Goal: Information Seeking & Learning: Learn about a topic

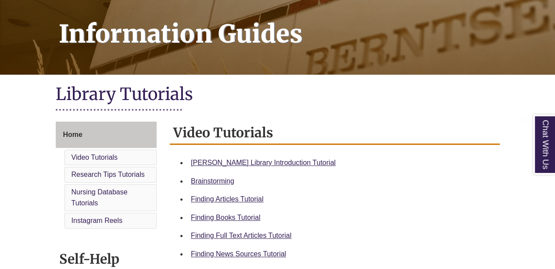
scroll to position [132, 0]
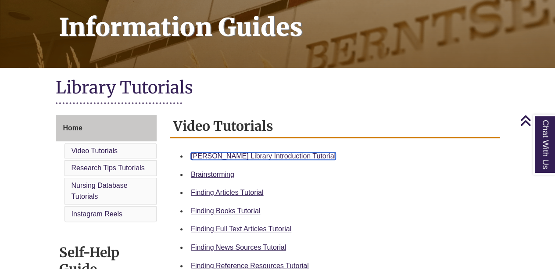
click at [284, 156] on link "[PERSON_NAME] Library Introduction Tutorial" at bounding box center [263, 155] width 145 height 7
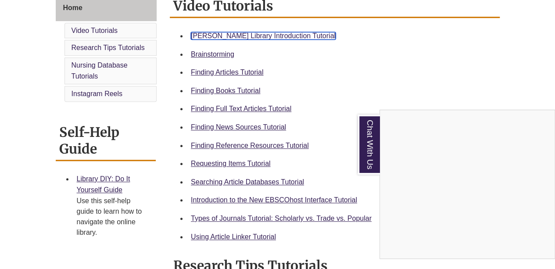
scroll to position [263, 0]
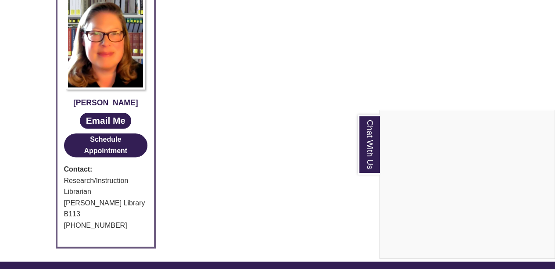
scroll to position [176, 0]
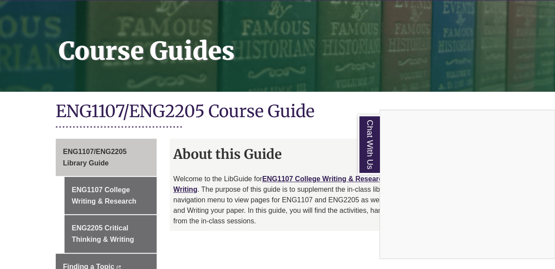
scroll to position [118, 0]
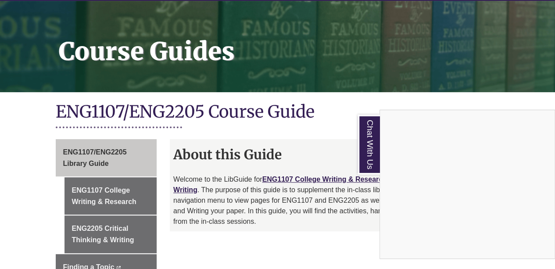
click at [105, 179] on div "Chat With Us" at bounding box center [277, 134] width 555 height 269
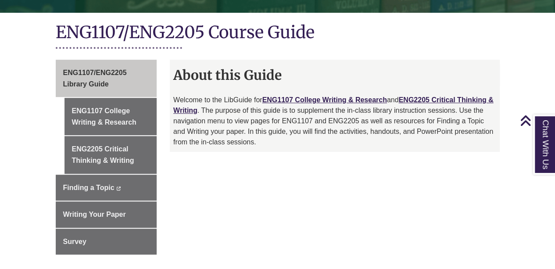
scroll to position [206, 0]
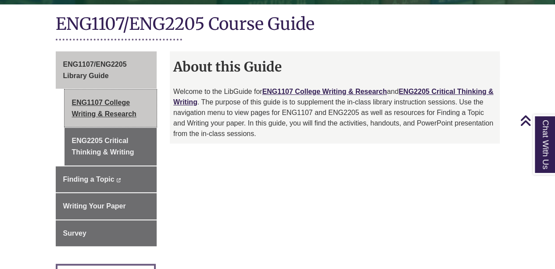
click at [135, 108] on link "ENG1107 College Writing & Research" at bounding box center [111, 108] width 93 height 37
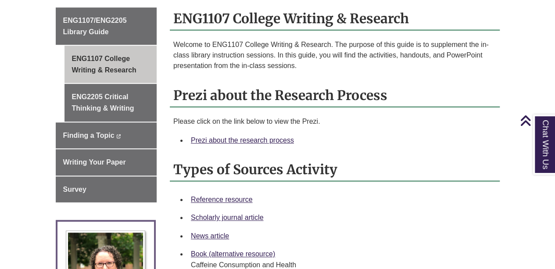
scroll to position [263, 0]
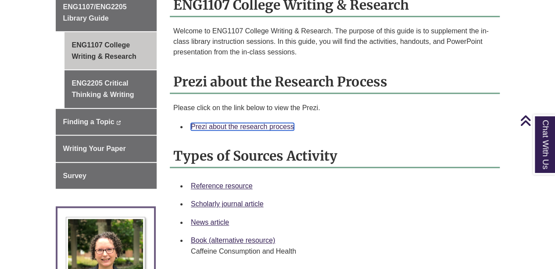
click at [248, 123] on link "Prezi about the research process" at bounding box center [242, 126] width 103 height 7
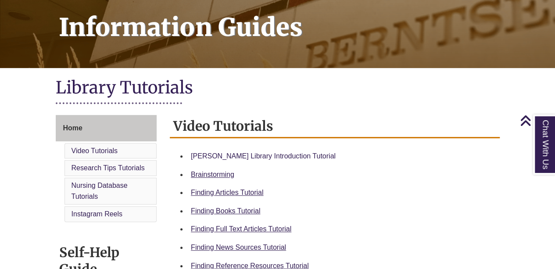
scroll to position [176, 0]
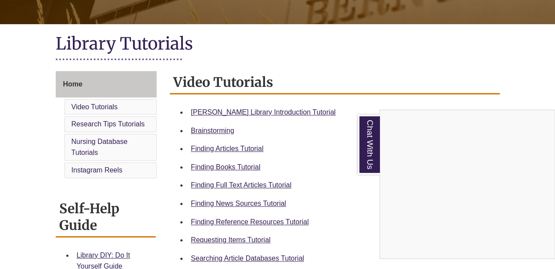
click at [246, 223] on div "Chat With Us" at bounding box center [277, 134] width 555 height 269
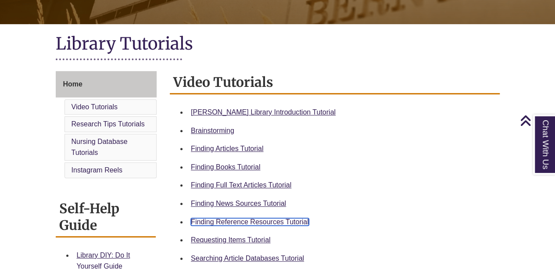
click at [254, 221] on link "Finding Reference Resources Tutorial" at bounding box center [250, 221] width 118 height 7
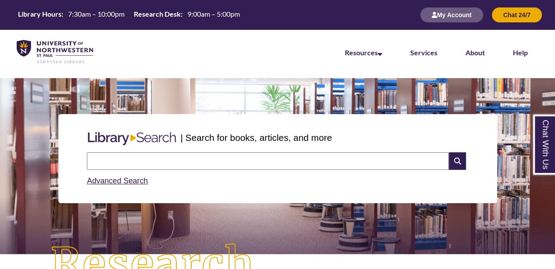
click at [206, 158] on input "text" at bounding box center [268, 161] width 362 height 18
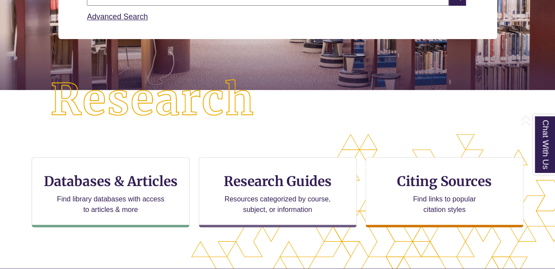
scroll to position [176, 0]
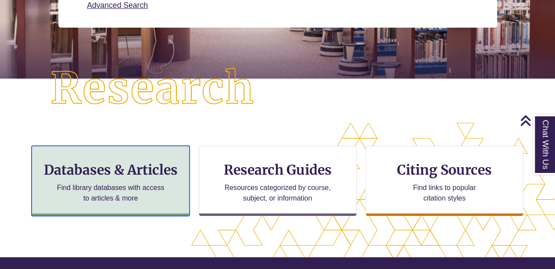
click at [164, 178] on div "Databases & Articles Find library databases with access to articles & more" at bounding box center [111, 181] width 158 height 70
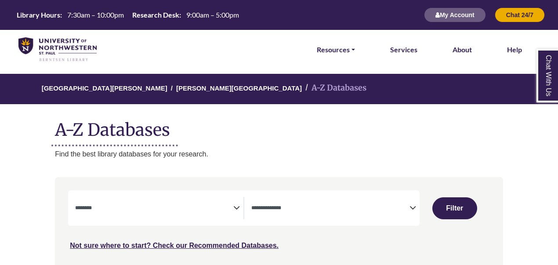
select select "Database Subject Filter"
select select "Database Types Filter"
select select "Database Subject Filter"
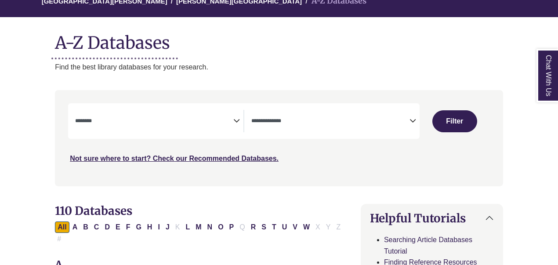
scroll to position [88, 0]
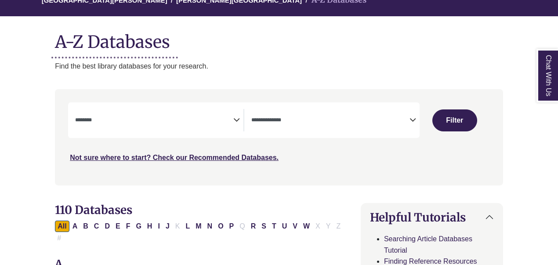
click at [239, 118] on icon "Search filters" at bounding box center [236, 118] width 7 height 13
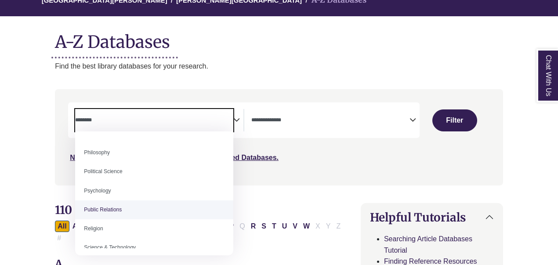
scroll to position [781, 0]
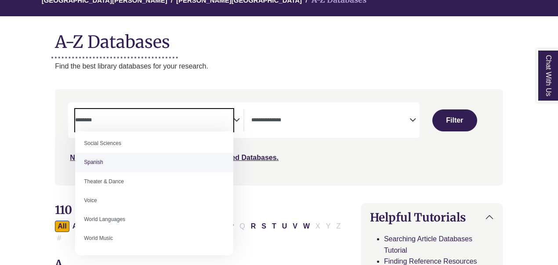
click at [377, 113] on span "Search filters" at bounding box center [330, 120] width 158 height 22
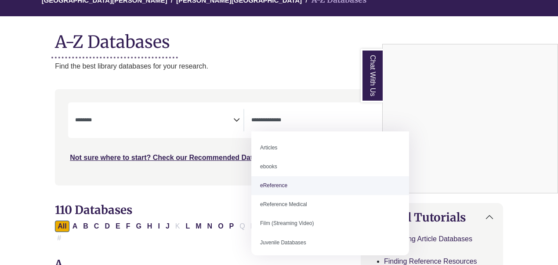
select select "*****"
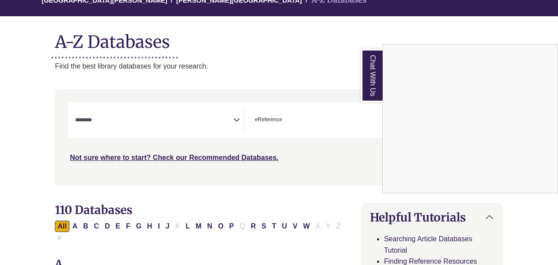
click at [233, 118] on div "Chat With Us" at bounding box center [279, 132] width 558 height 265
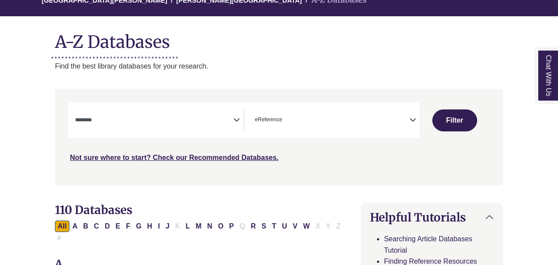
click at [233, 116] on icon "Search filters" at bounding box center [236, 118] width 7 height 13
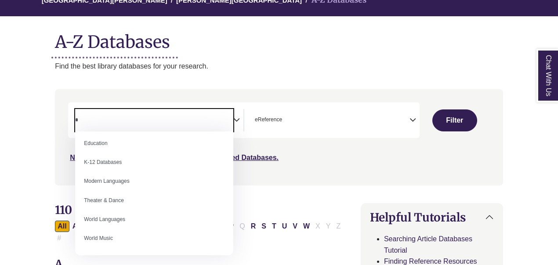
scroll to position [0, 0]
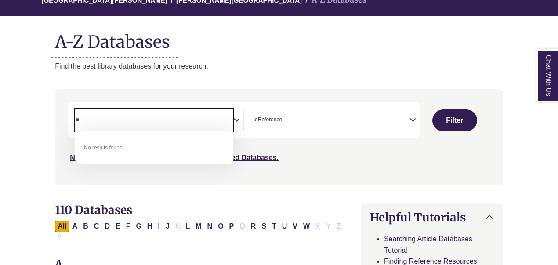
type textarea "*"
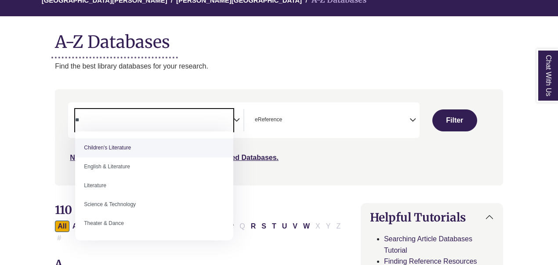
type textarea "*"
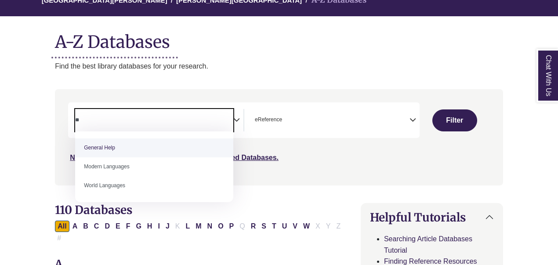
type textarea "**"
select select "*****"
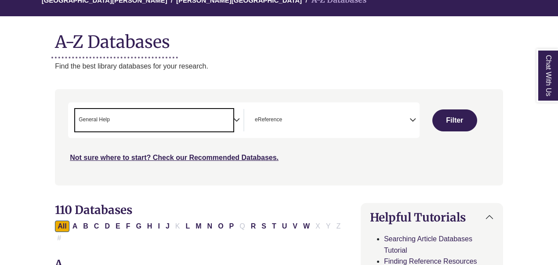
scroll to position [173, 0]
click at [456, 113] on button "Filter" at bounding box center [454, 120] width 45 height 22
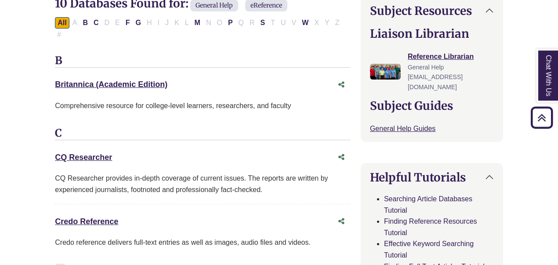
scroll to position [307, 0]
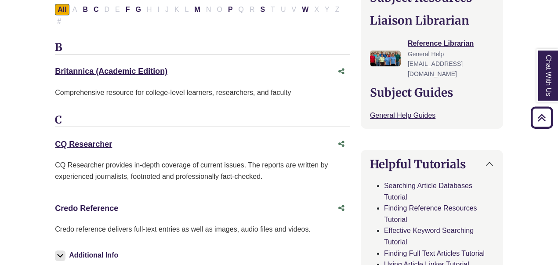
click at [98, 204] on link "Credo Reference This link opens in a new window" at bounding box center [86, 208] width 63 height 9
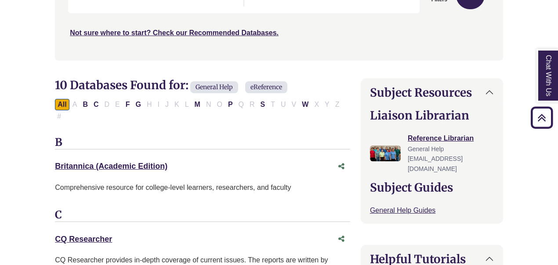
select select "Database Subject Filter"
select select "Database Types Filter"
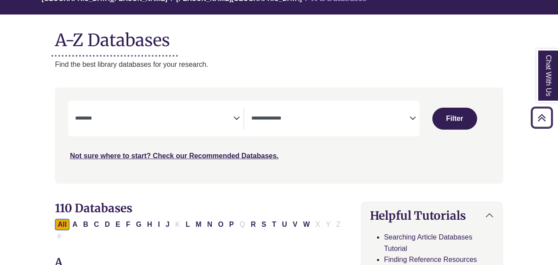
scroll to position [88, 0]
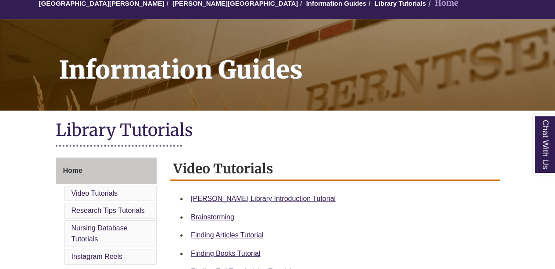
scroll to position [176, 0]
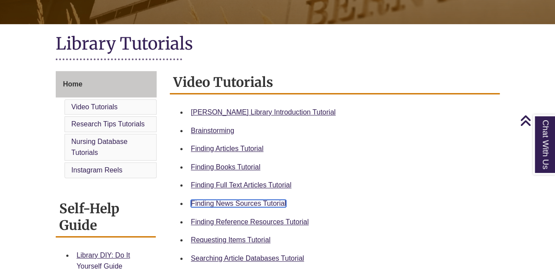
click at [248, 203] on link "Finding News Sources Tutorial" at bounding box center [238, 203] width 95 height 7
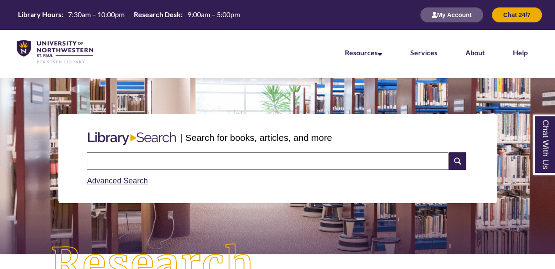
click at [197, 160] on input "text" at bounding box center [268, 161] width 362 height 18
type input "**********"
